Goal: Task Accomplishment & Management: Use online tool/utility

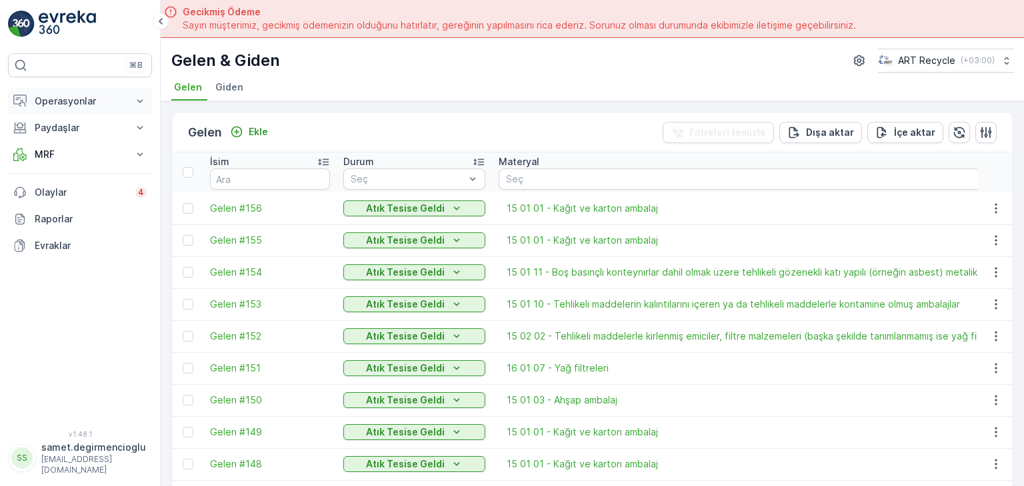
click at [113, 102] on p "Operasyonlar" at bounding box center [80, 101] width 91 height 13
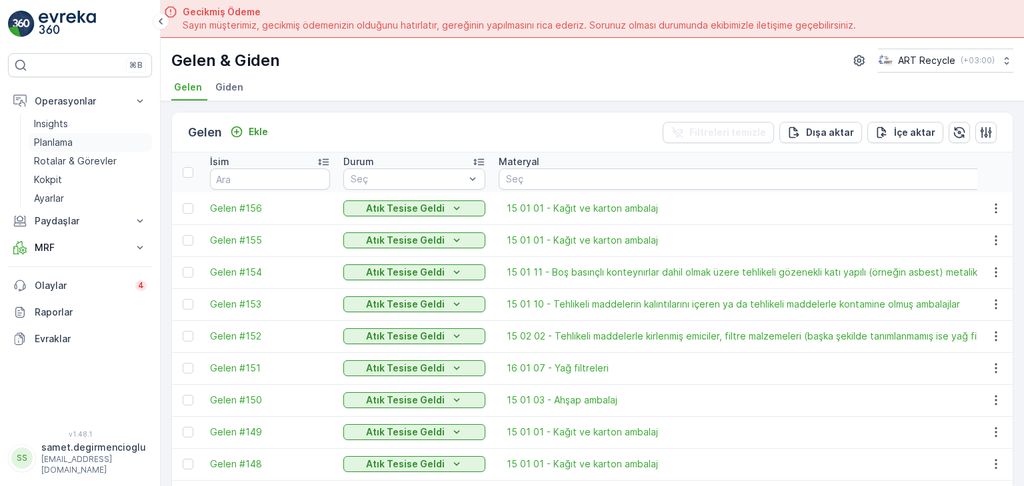
click at [93, 143] on link "Planlama" at bounding box center [90, 142] width 123 height 19
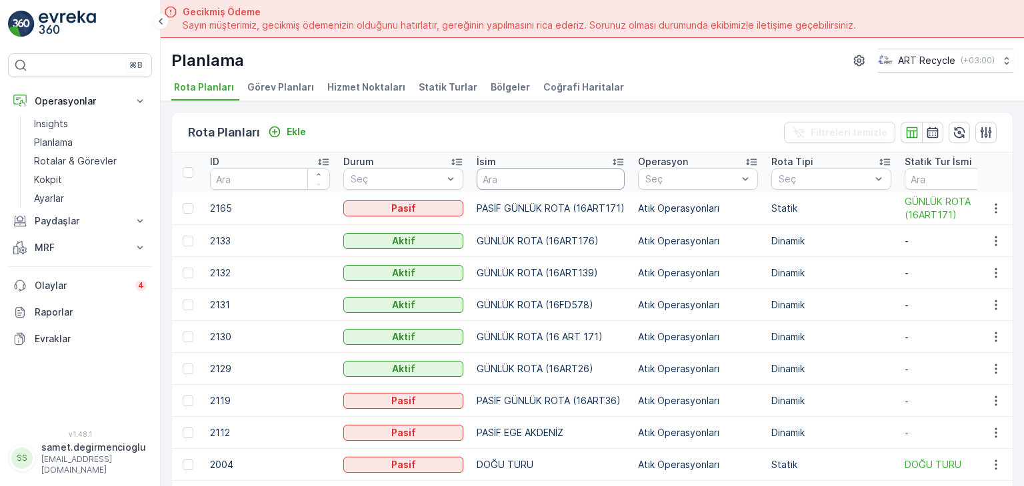
click at [520, 172] on input "text" at bounding box center [550, 179] width 148 height 21
type input "BPO"
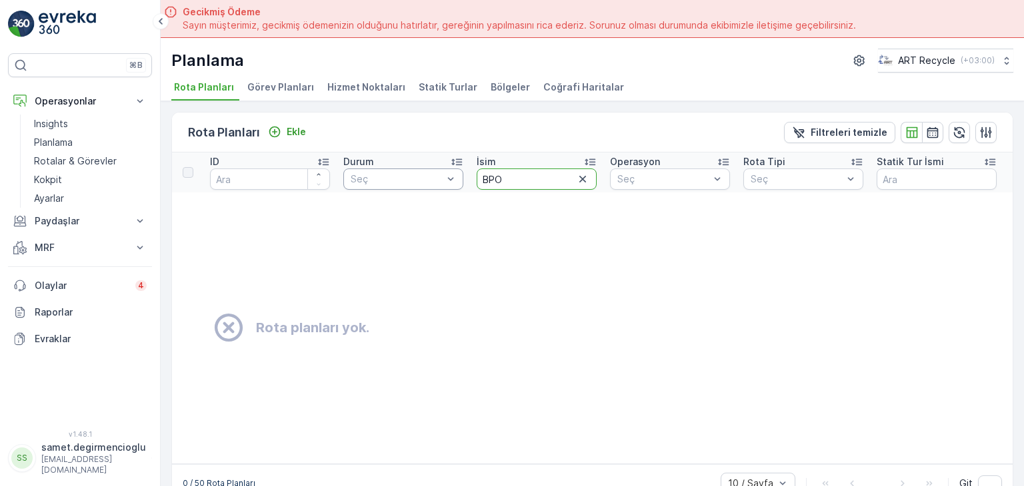
drag, startPoint x: 466, startPoint y: 179, endPoint x: 383, endPoint y: 179, distance: 83.3
type input "OSB"
click at [360, 83] on span "Hizmet Noktaları" at bounding box center [366, 87] width 78 height 13
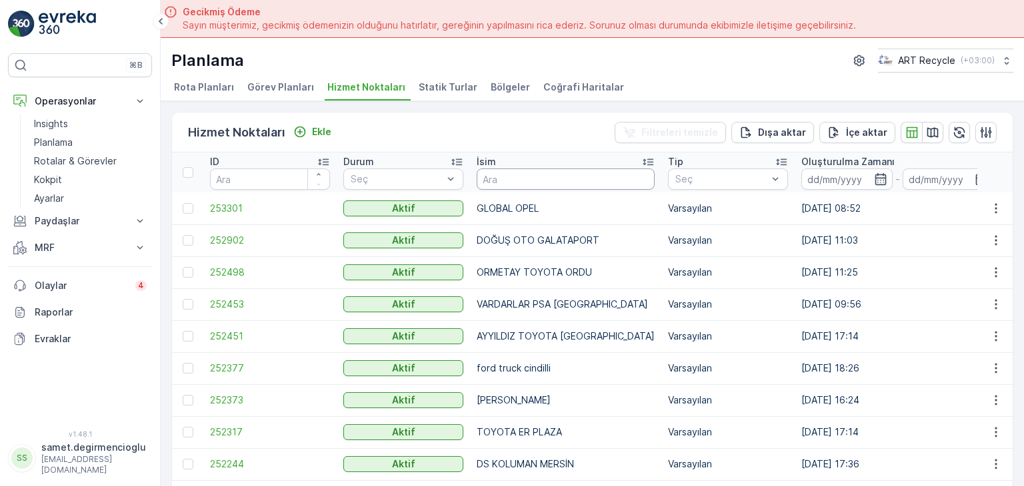
click at [530, 173] on input "text" at bounding box center [565, 179] width 178 height 21
type input "BPO"
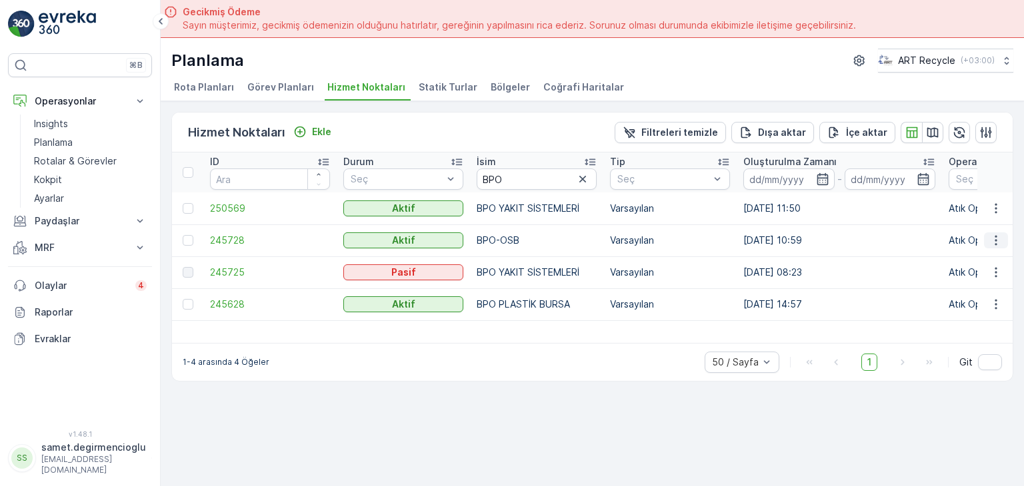
click at [997, 238] on icon "button" at bounding box center [995, 240] width 13 height 13
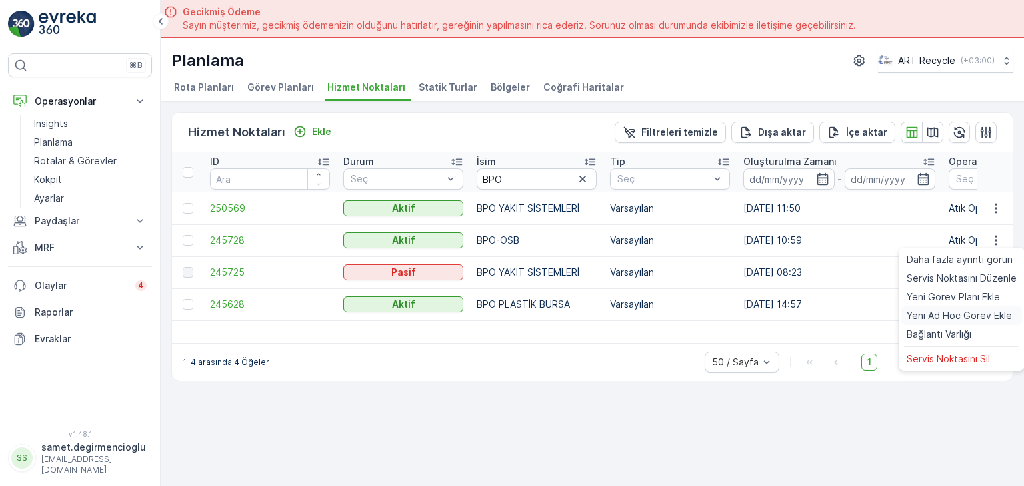
click at [935, 311] on span "Yeni Ad Hoc Görev Ekle" at bounding box center [958, 315] width 105 height 13
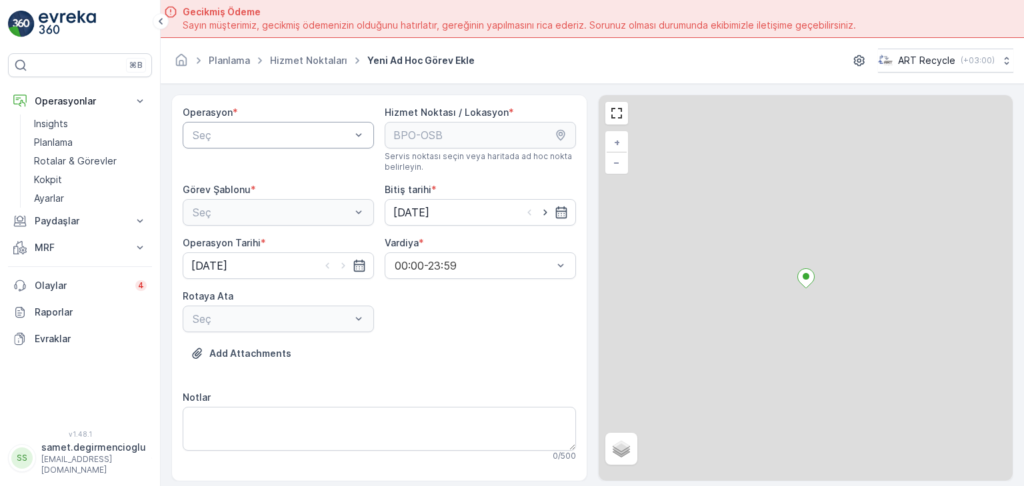
click at [290, 137] on div at bounding box center [271, 135] width 161 height 12
click at [279, 171] on span "Atık Operasyonları" at bounding box center [235, 168] width 89 height 12
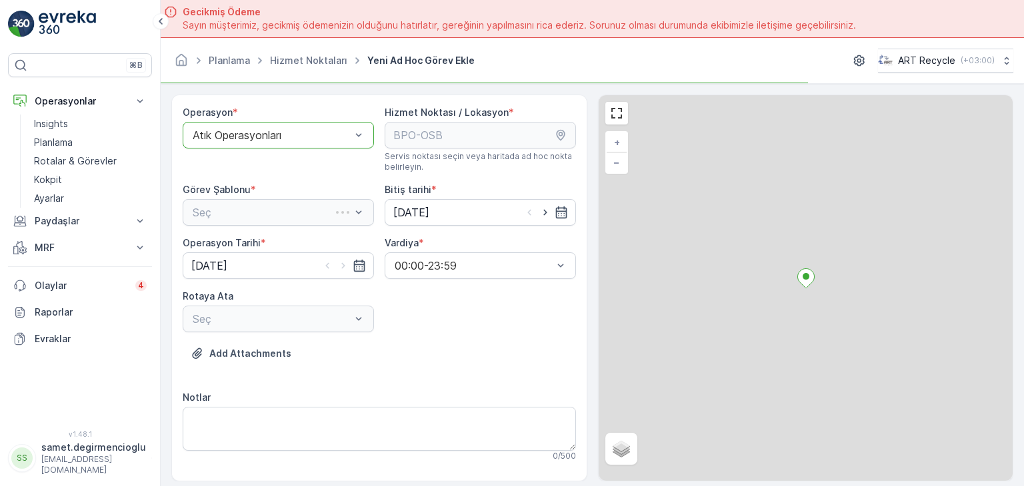
click at [273, 218] on div "Seç" at bounding box center [278, 212] width 191 height 27
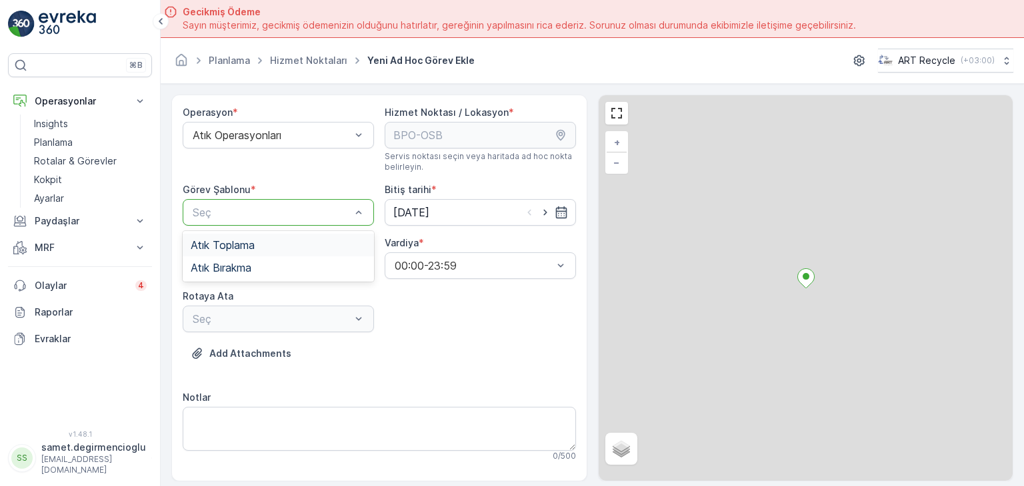
click at [271, 214] on div at bounding box center [271, 213] width 161 height 12
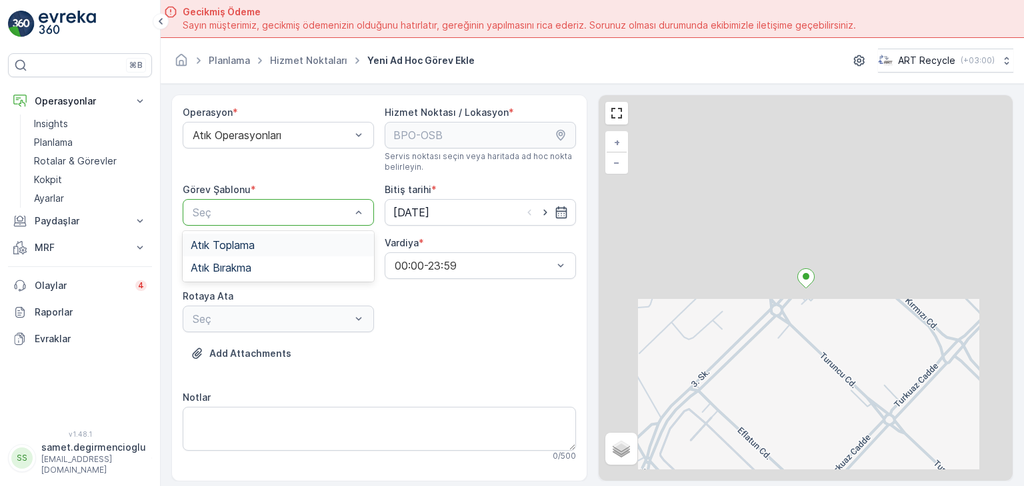
click at [258, 241] on div "Atık Toplama" at bounding box center [278, 245] width 175 height 12
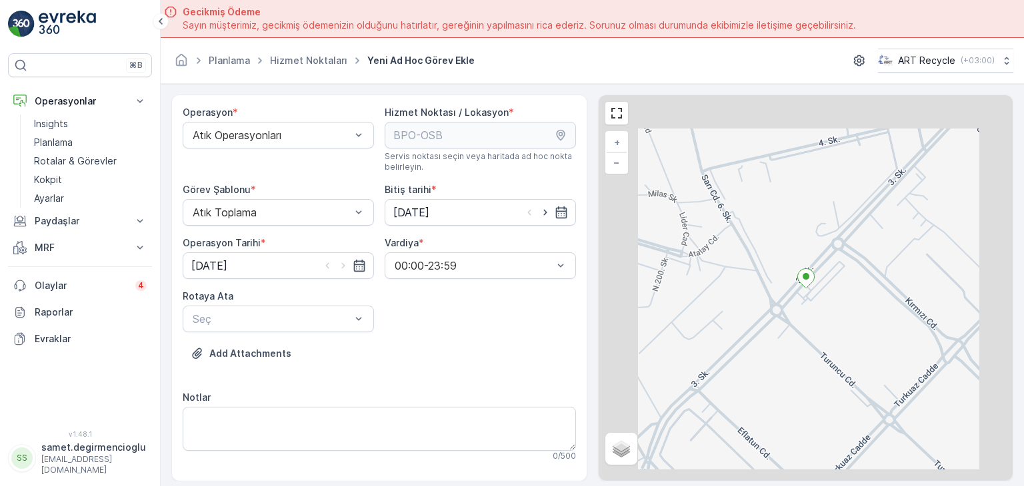
click at [397, 325] on div "Operasyon * Atık Operasyonları Hizmet Noktası / Lokasyon * Servis noktası seçin…" at bounding box center [379, 289] width 393 height 366
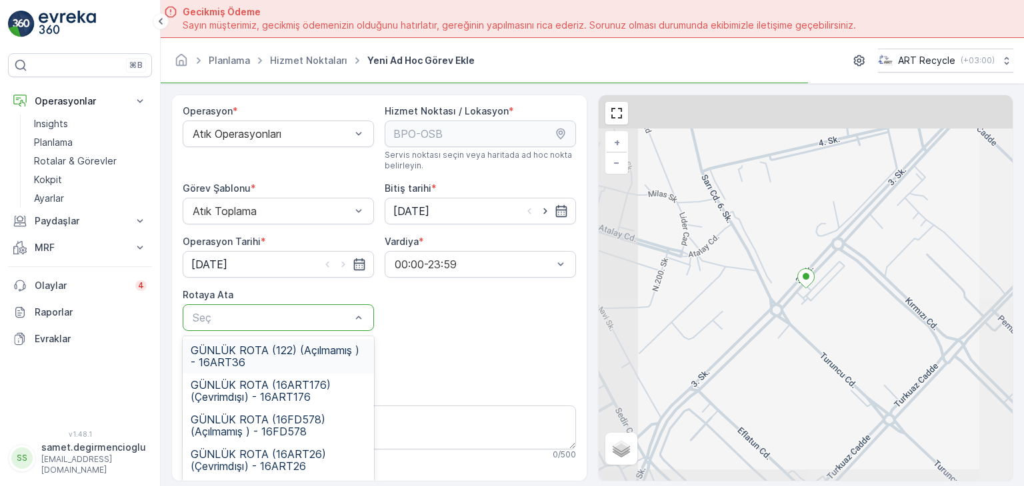
click at [328, 313] on div at bounding box center [271, 318] width 161 height 12
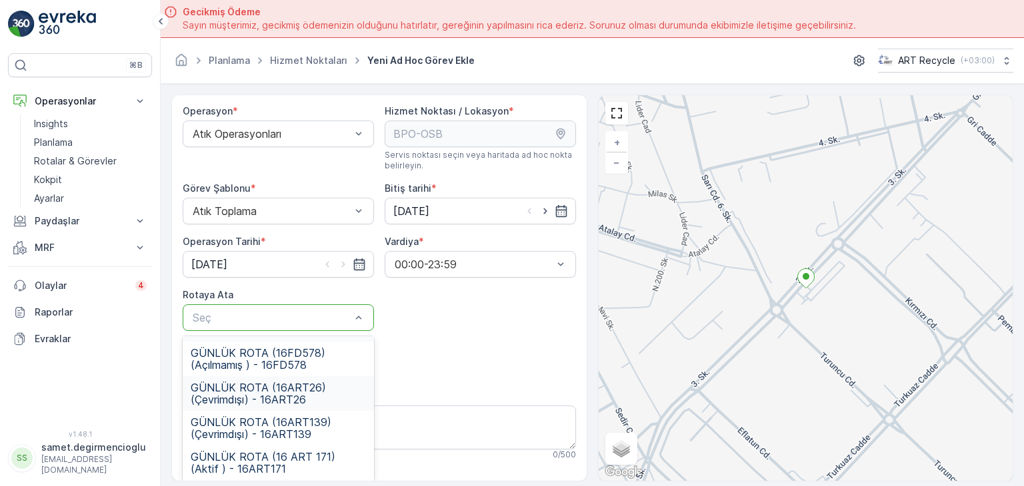
scroll to position [102, 0]
click at [307, 450] on span "GÜNLÜK ROTA (16 ART 175) (Aktif ) - 16ART175" at bounding box center [278, 462] width 175 height 24
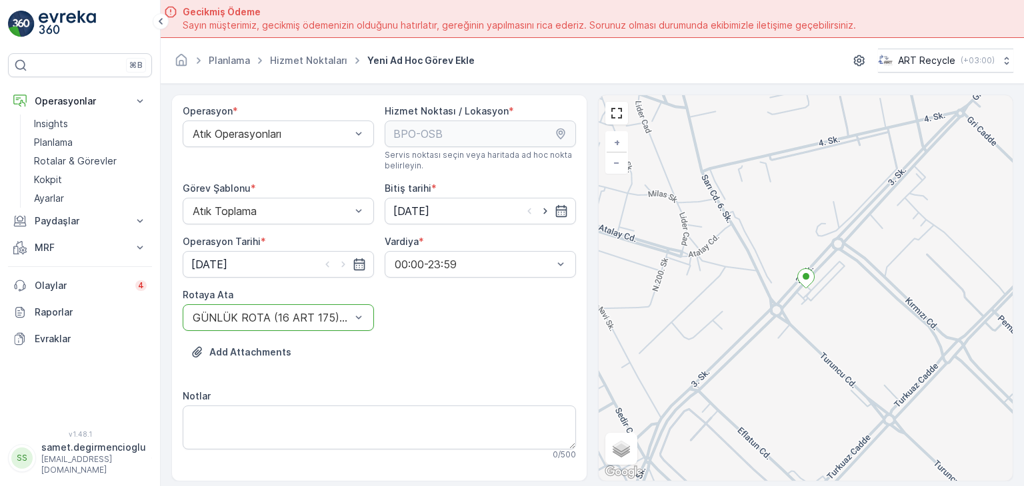
click at [395, 372] on div "Add Attachments" at bounding box center [379, 360] width 393 height 37
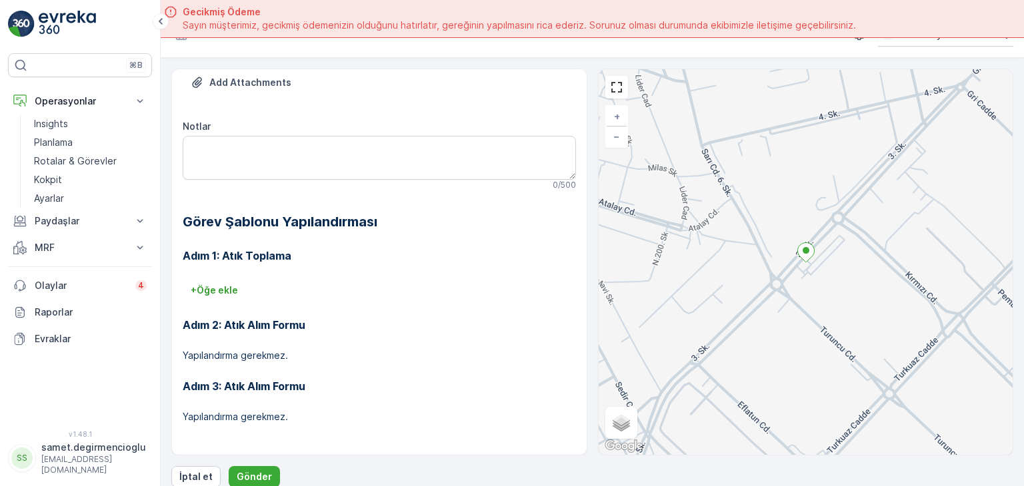
scroll to position [37, 0]
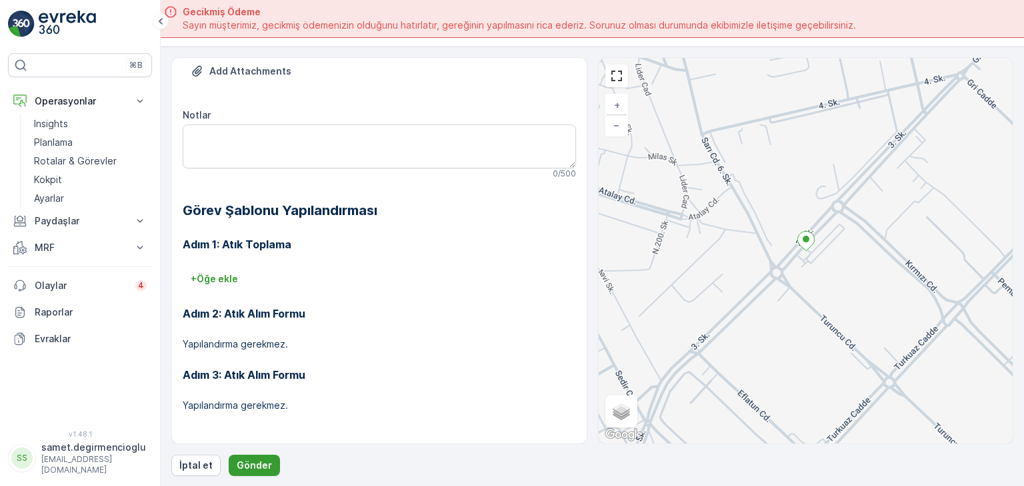
click at [243, 465] on p "Gönder" at bounding box center [254, 465] width 35 height 13
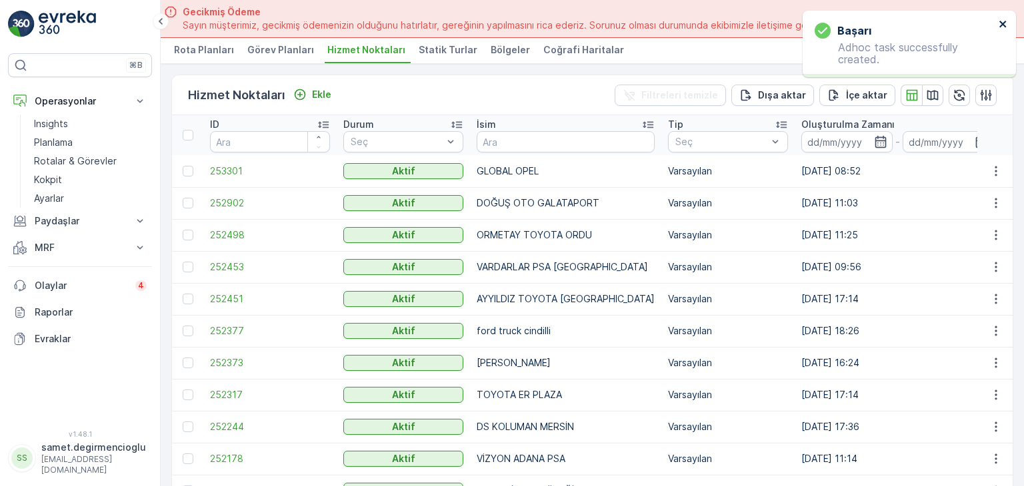
click at [1005, 25] on icon "close" at bounding box center [1002, 24] width 9 height 11
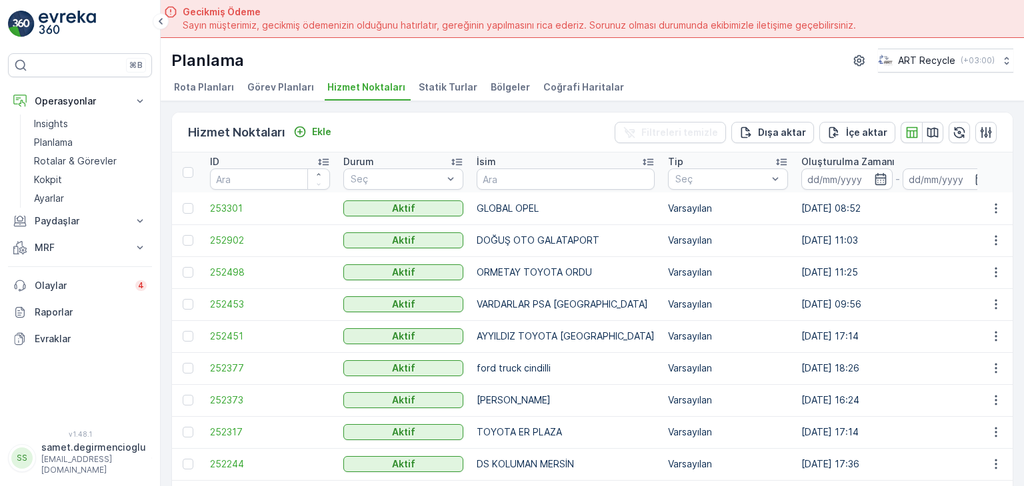
click at [211, 91] on span "Rota Planları" at bounding box center [204, 87] width 60 height 13
